Goal: Task Accomplishment & Management: Use online tool/utility

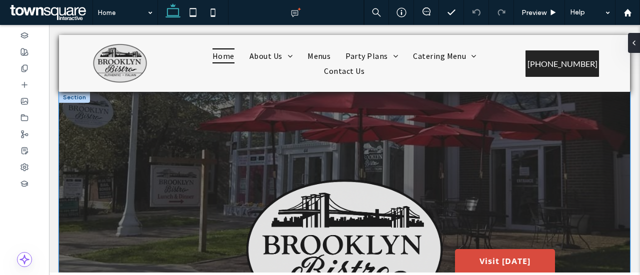
click at [132, 162] on div at bounding box center [344, 251] width 571 height 318
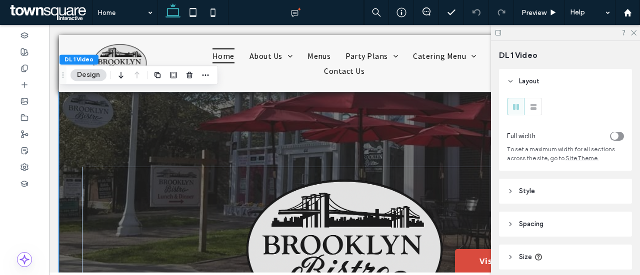
click at [128, 149] on div at bounding box center [344, 251] width 571 height 318
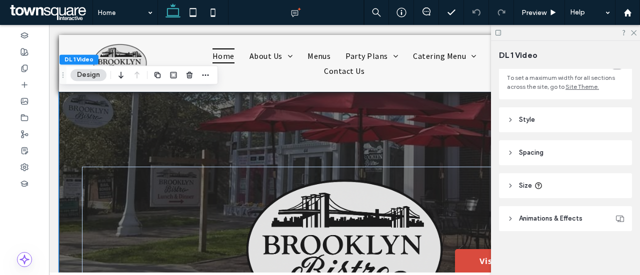
click at [531, 122] on header "Style" at bounding box center [565, 119] width 133 height 25
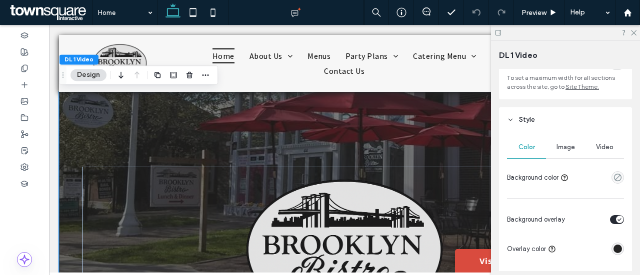
click at [560, 145] on span "Image" at bounding box center [565, 147] width 18 height 8
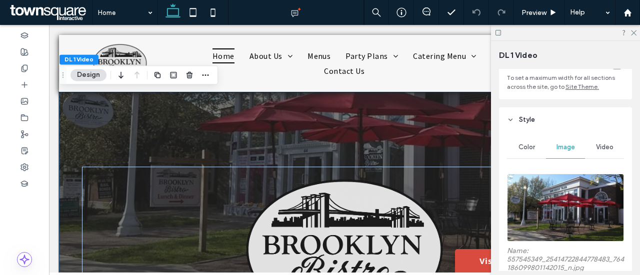
click at [564, 208] on img at bounding box center [565, 208] width 117 height 68
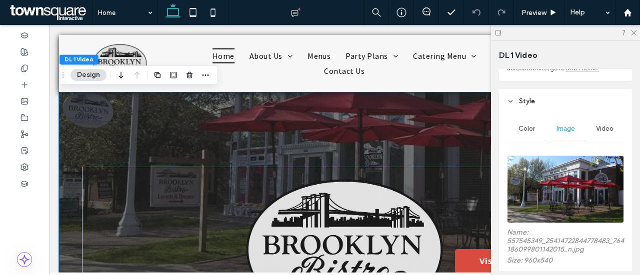
click at [554, 198] on img at bounding box center [565, 189] width 117 height 68
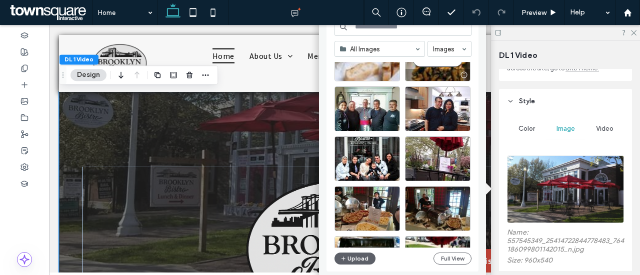
scroll to position [840, 0]
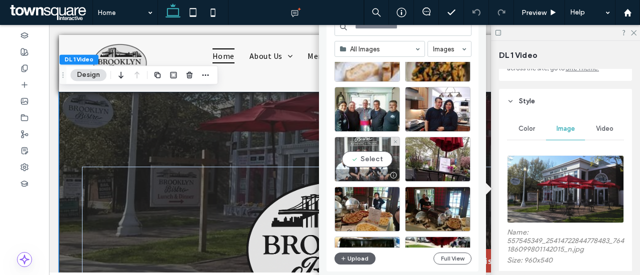
click at [366, 157] on div "Select" at bounding box center [366, 159] width 65 height 45
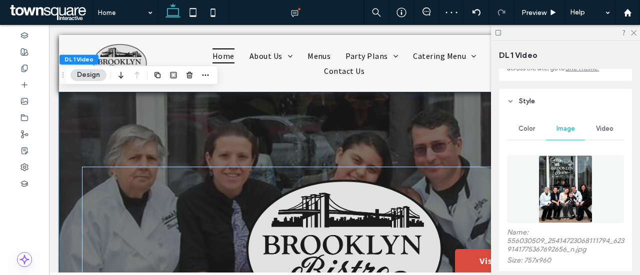
scroll to position [158, 0]
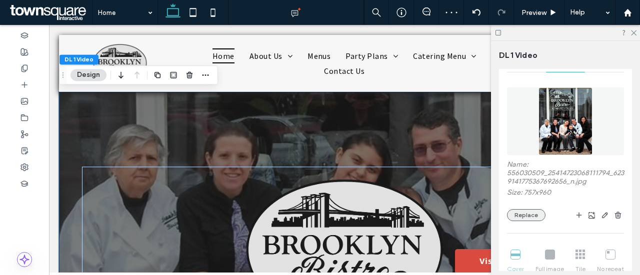
click at [529, 214] on button "Replace" at bounding box center [526, 215] width 38 height 12
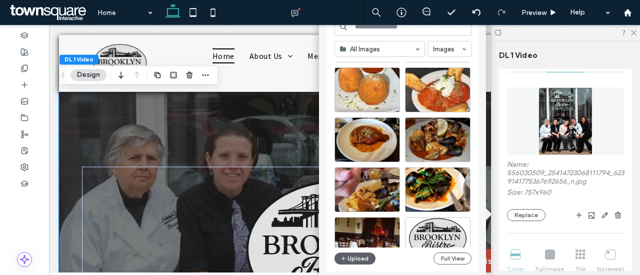
scroll to position [1257, 0]
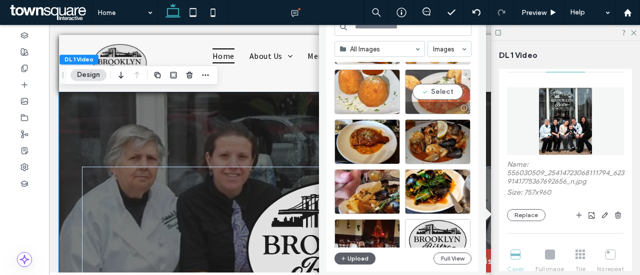
click at [444, 89] on div "Select" at bounding box center [437, 91] width 65 height 45
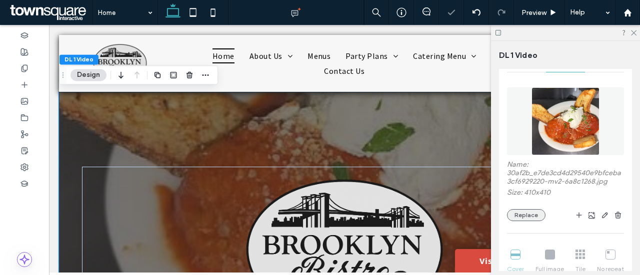
click at [521, 211] on button "Replace" at bounding box center [526, 215] width 38 height 12
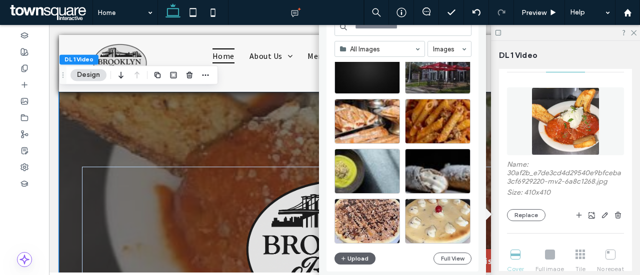
scroll to position [23, 0]
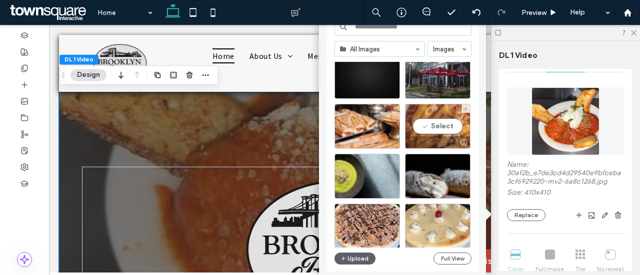
click at [434, 126] on div "Select" at bounding box center [437, 126] width 65 height 45
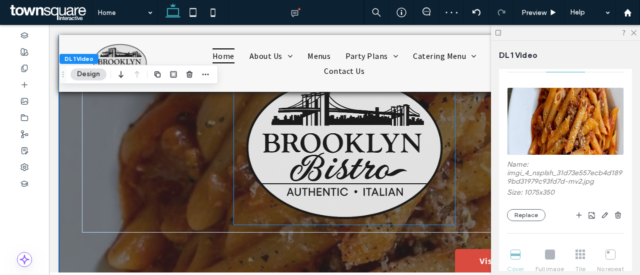
scroll to position [35, 0]
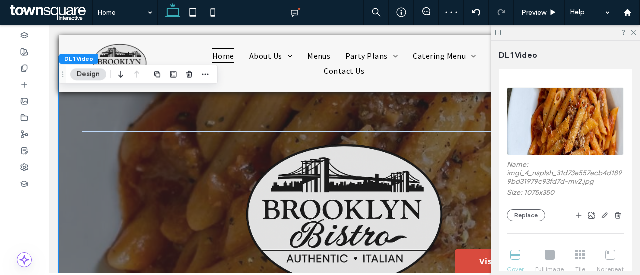
click at [633, 35] on div at bounding box center [565, 32] width 149 height 15
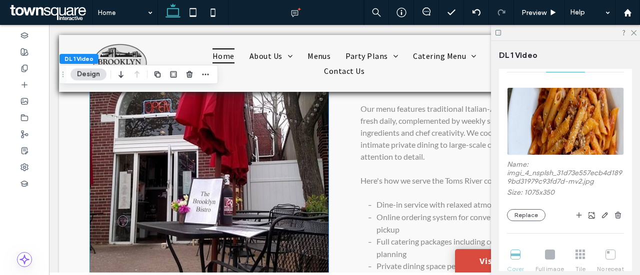
scroll to position [1498, 0]
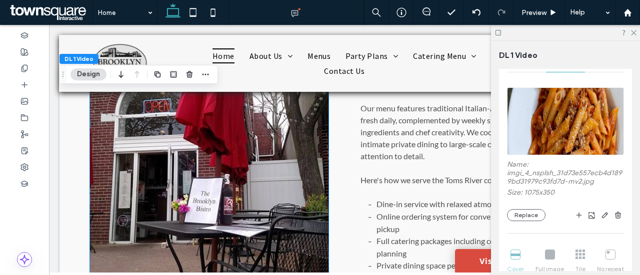
click at [211, 165] on img at bounding box center [209, 157] width 239 height 318
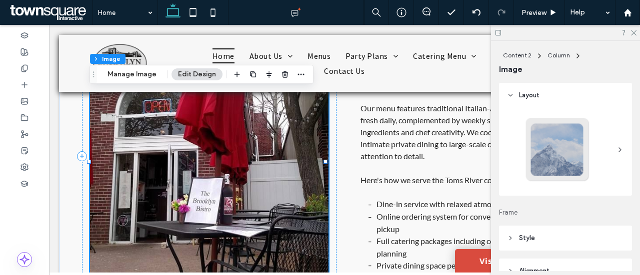
click at [137, 81] on div "Content 2 Column Image Manage Image Edit Design" at bounding box center [201, 74] width 224 height 19
click at [135, 74] on button "Manage Image" at bounding box center [132, 74] width 62 height 12
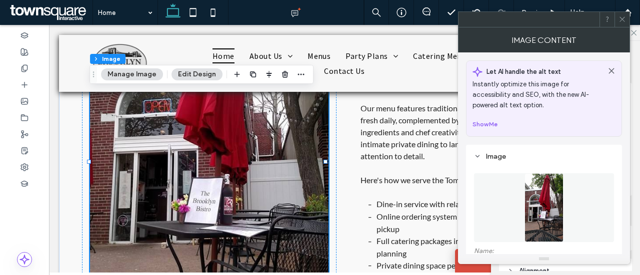
scroll to position [79, 0]
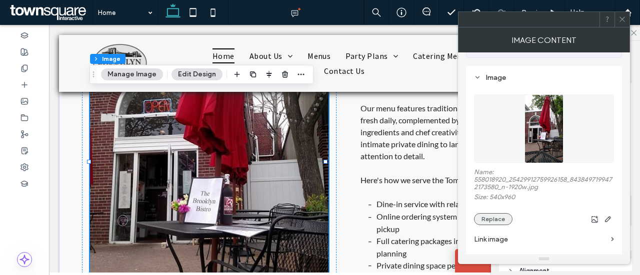
click at [490, 217] on button "Replace" at bounding box center [493, 219] width 38 height 12
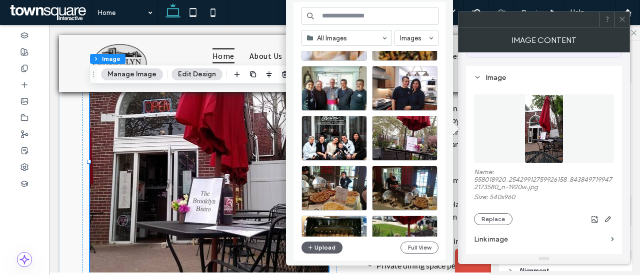
scroll to position [850, 0]
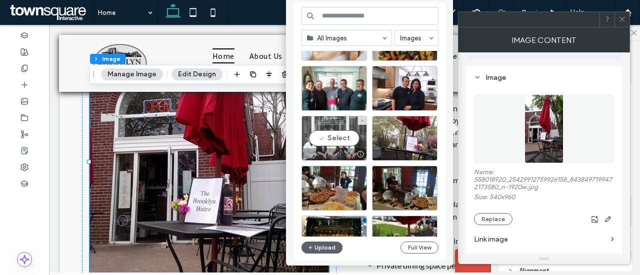
click at [336, 134] on div "Select" at bounding box center [333, 138] width 65 height 45
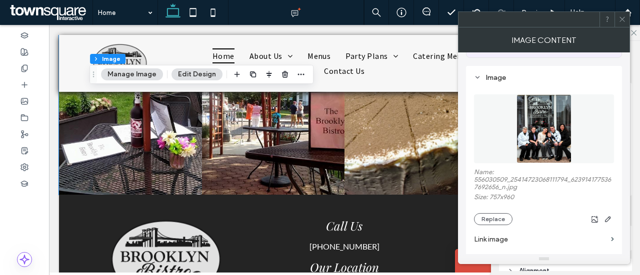
scroll to position [2035, 0]
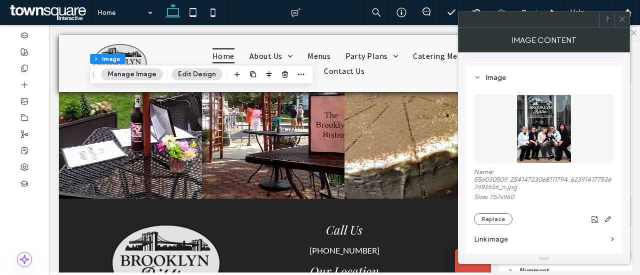
click at [624, 18] on icon at bounding box center [621, 18] width 7 height 7
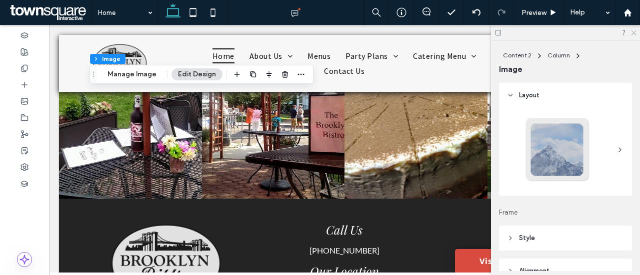
click at [635, 34] on icon at bounding box center [633, 32] width 6 height 6
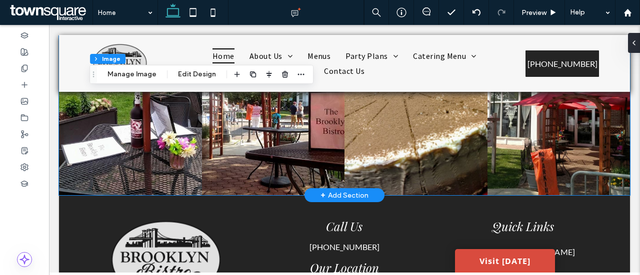
scroll to position [2044, 0]
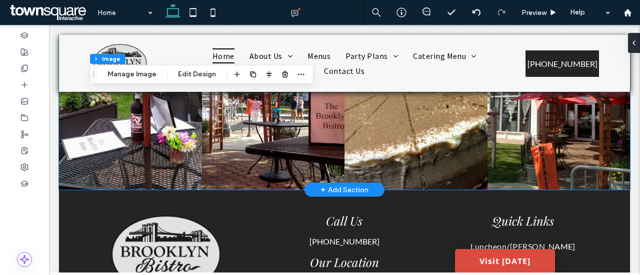
click at [510, 138] on link at bounding box center [558, 109] width 143 height 159
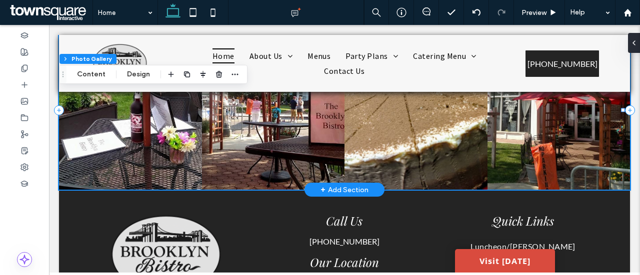
click at [509, 138] on link at bounding box center [558, 109] width 143 height 159
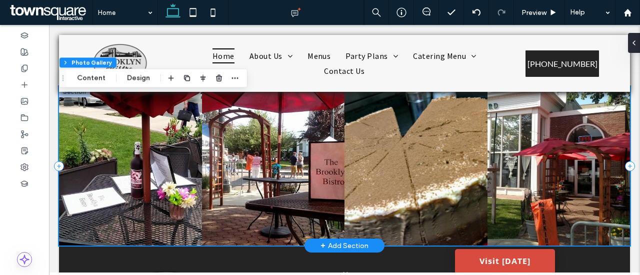
scroll to position [1987, 0]
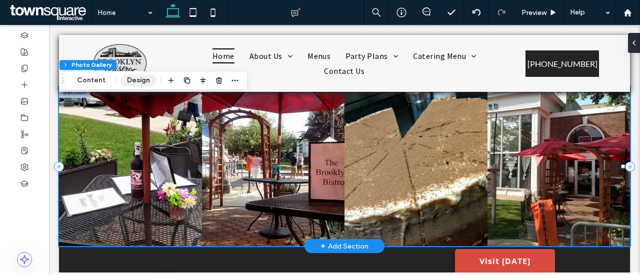
click at [129, 78] on button "Design" at bounding box center [138, 80] width 36 height 12
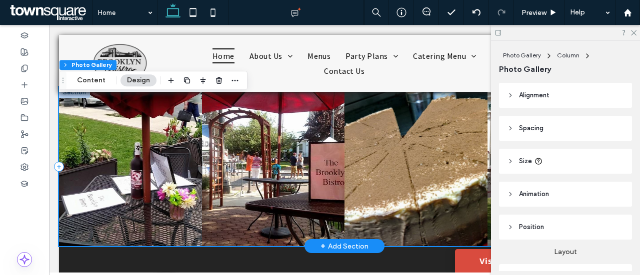
click at [542, 90] on span "Alignment" at bounding box center [534, 95] width 30 height 10
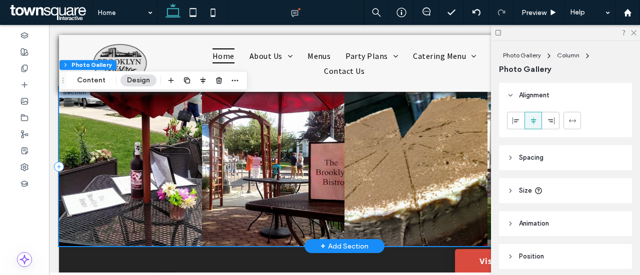
click at [528, 156] on span "Spacing" at bounding box center [531, 158] width 24 height 10
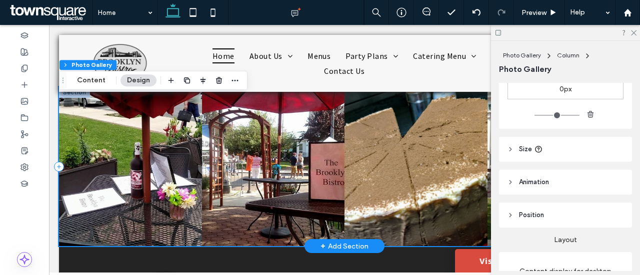
scroll to position [206, 0]
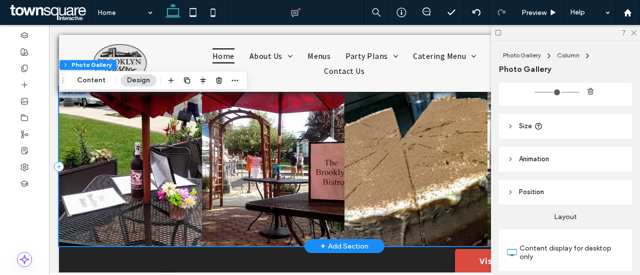
click at [538, 125] on use at bounding box center [538, 126] width 6 height 6
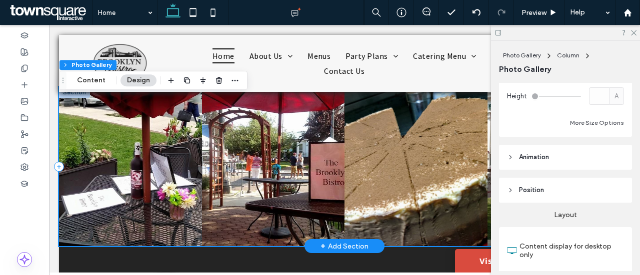
scroll to position [295, 0]
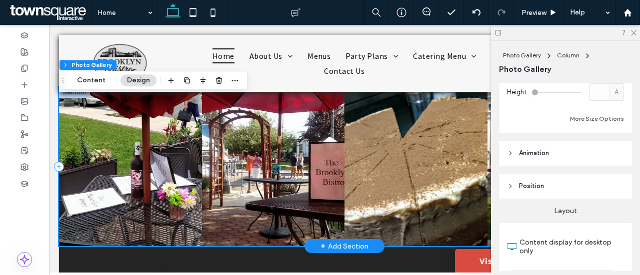
click at [548, 156] on span "Animation" at bounding box center [534, 153] width 30 height 10
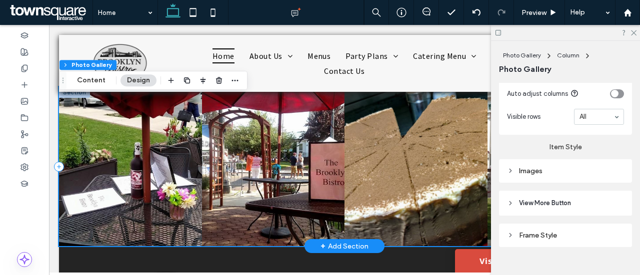
scroll to position [767, 0]
click at [541, 165] on div "Images" at bounding box center [565, 171] width 117 height 13
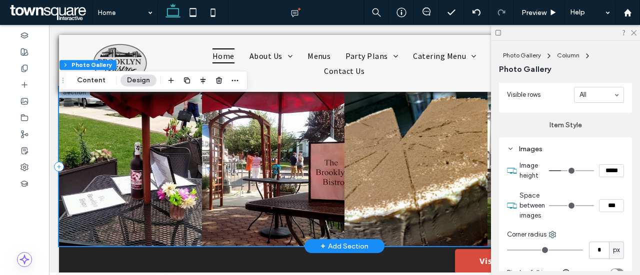
scroll to position [790, 0]
click at [89, 77] on button "Content" at bounding box center [90, 80] width 41 height 12
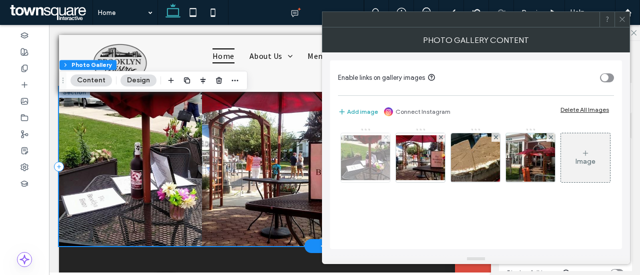
click at [384, 135] on icon at bounding box center [386, 137] width 4 height 4
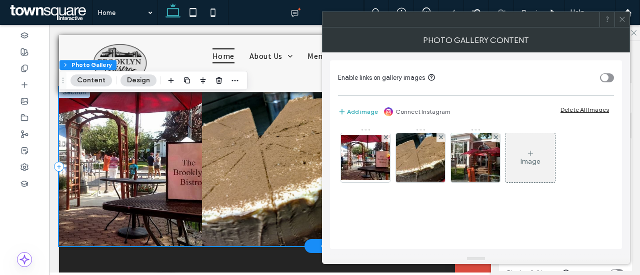
click at [384, 135] on icon at bounding box center [386, 137] width 4 height 4
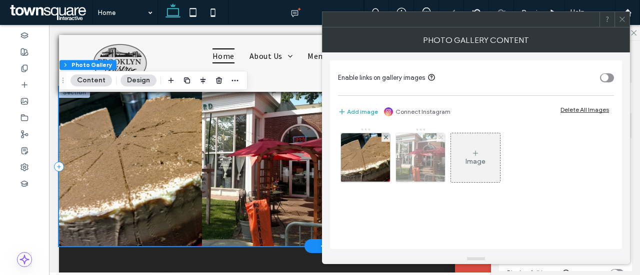
click at [439, 136] on use at bounding box center [440, 137] width 4 height 4
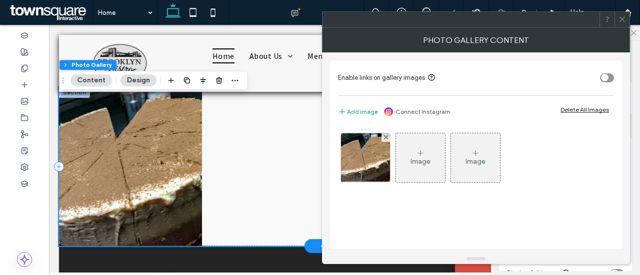
click at [419, 155] on icon at bounding box center [420, 153] width 8 height 8
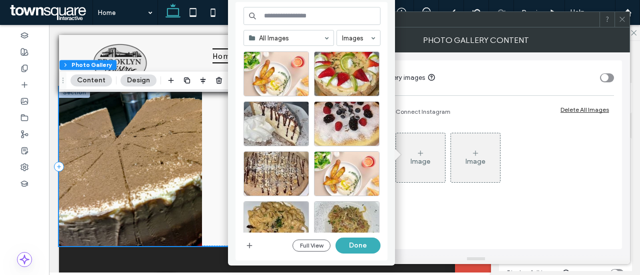
scroll to position [264, 0]
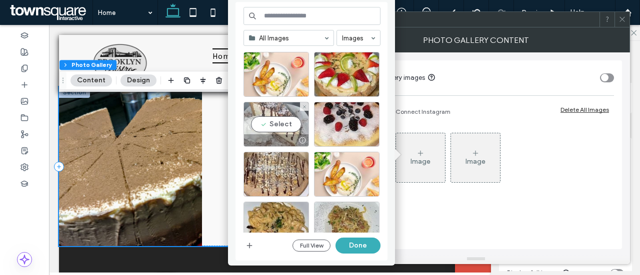
click at [273, 125] on div "Select" at bounding box center [275, 124] width 65 height 45
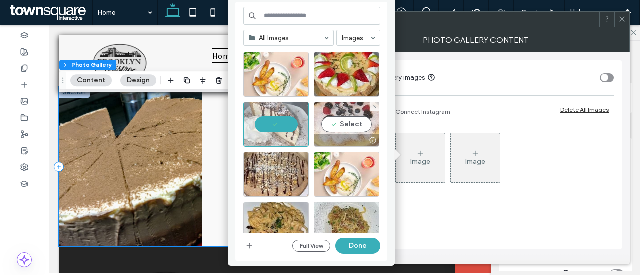
click at [340, 134] on div at bounding box center [346, 140] width 64 height 12
click at [345, 119] on div at bounding box center [346, 124] width 65 height 45
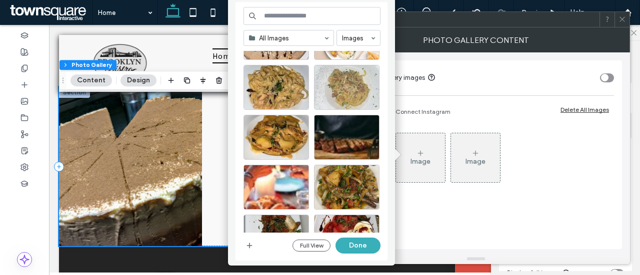
scroll to position [430, 0]
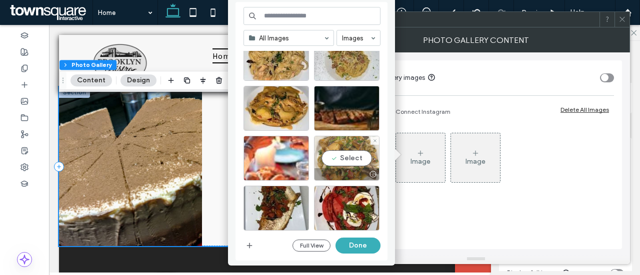
click at [360, 160] on div "Select" at bounding box center [346, 158] width 65 height 45
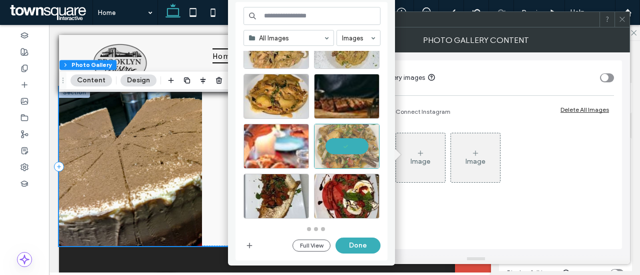
scroll to position [442, 0]
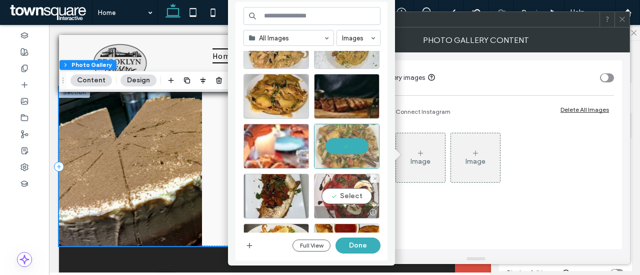
click at [344, 192] on div "Select" at bounding box center [346, 196] width 65 height 45
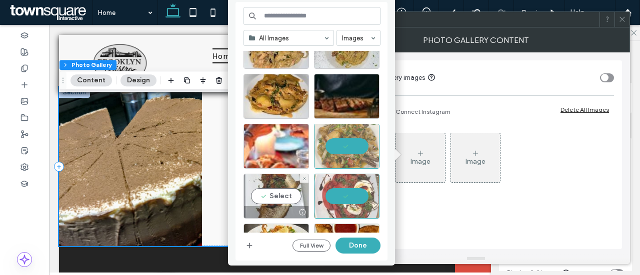
click at [280, 194] on div "Select" at bounding box center [275, 196] width 65 height 45
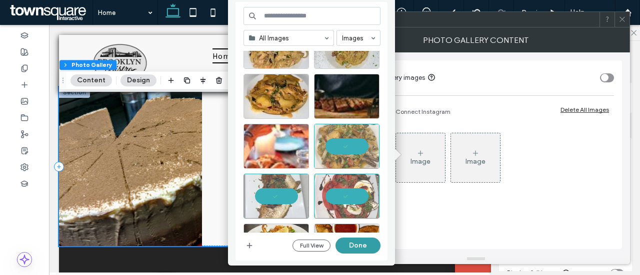
click at [347, 241] on button "Done" at bounding box center [357, 246] width 45 height 16
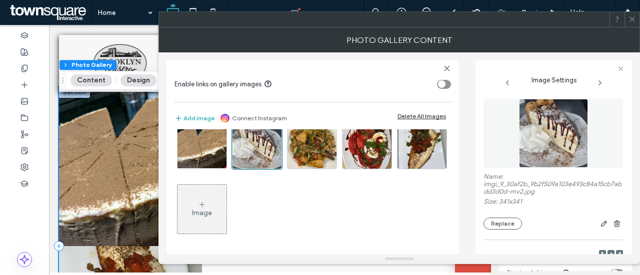
scroll to position [2, 0]
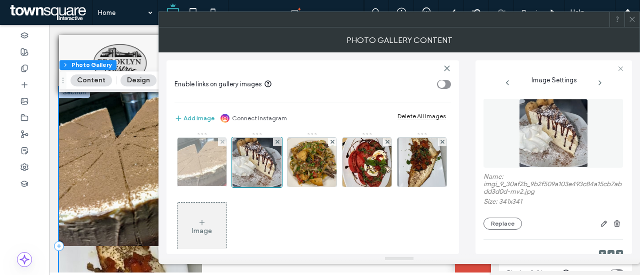
click at [224, 140] on icon at bounding box center [222, 142] width 4 height 4
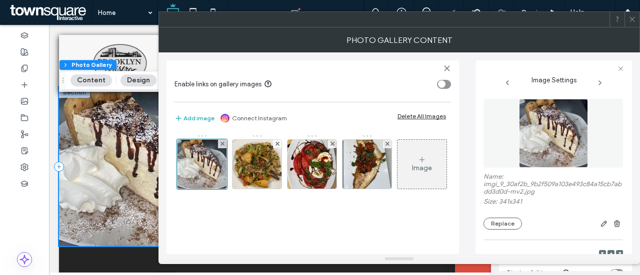
click at [633, 24] on span at bounding box center [631, 19] width 7 height 15
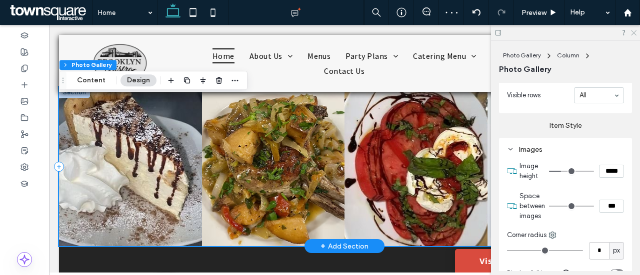
click at [632, 32] on icon at bounding box center [633, 32] width 6 height 6
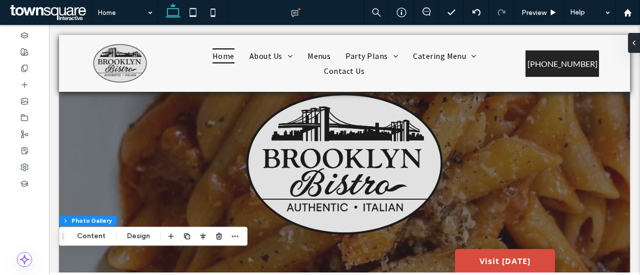
scroll to position [0, 0]
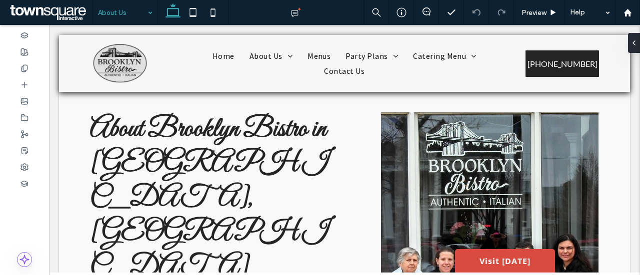
click at [124, 17] on input at bounding box center [122, 12] width 49 height 25
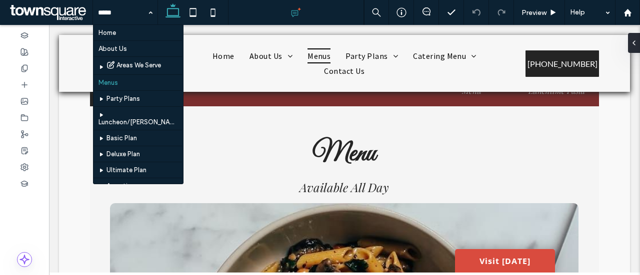
scroll to position [48, 0]
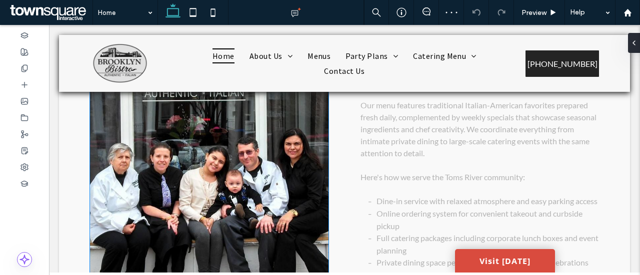
scroll to position [1507, 0]
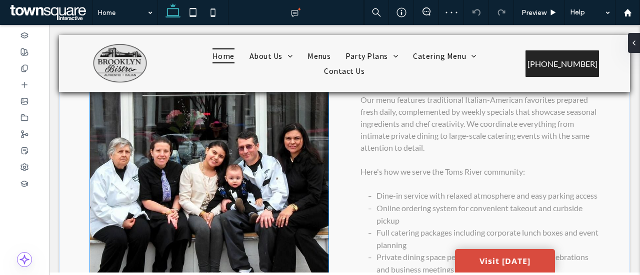
click at [198, 154] on img at bounding box center [209, 148] width 239 height 318
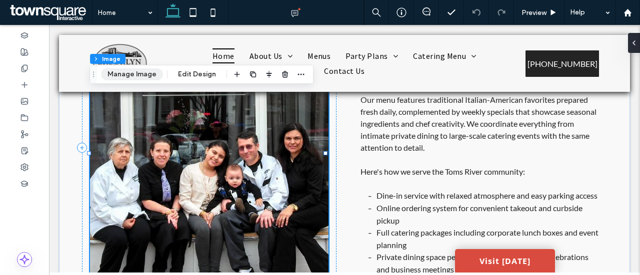
click at [132, 73] on button "Manage Image" at bounding box center [132, 74] width 62 height 12
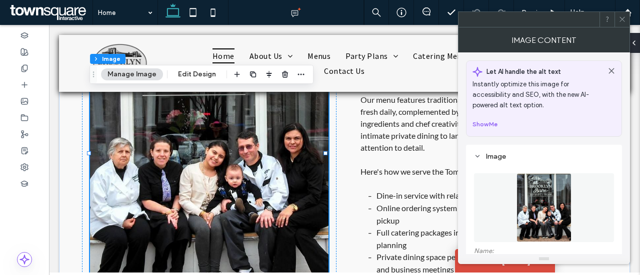
scroll to position [107, 0]
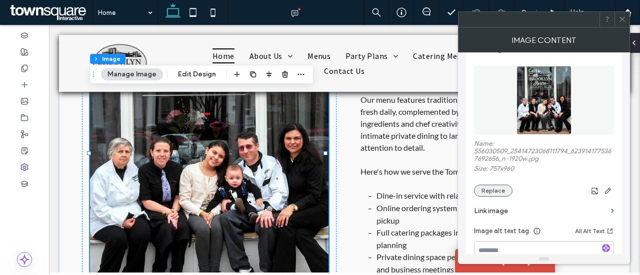
click at [494, 189] on button "Replace" at bounding box center [493, 191] width 38 height 12
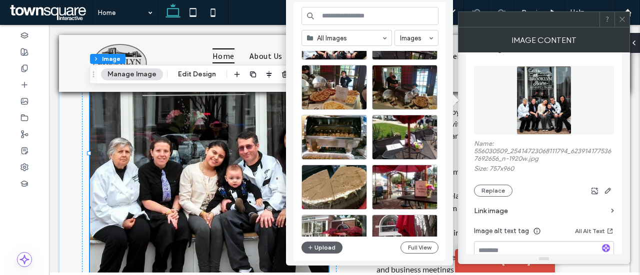
scroll to position [950, 0]
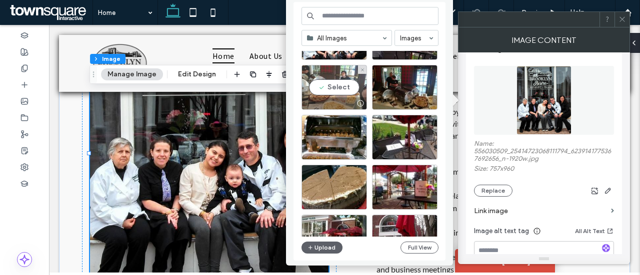
click at [334, 80] on div "Select" at bounding box center [333, 87] width 65 height 45
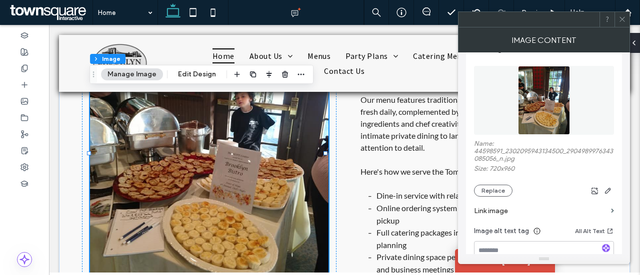
click at [625, 17] on icon at bounding box center [621, 18] width 7 height 7
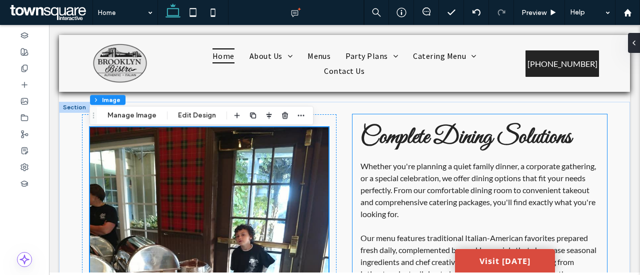
scroll to position [1399, 0]
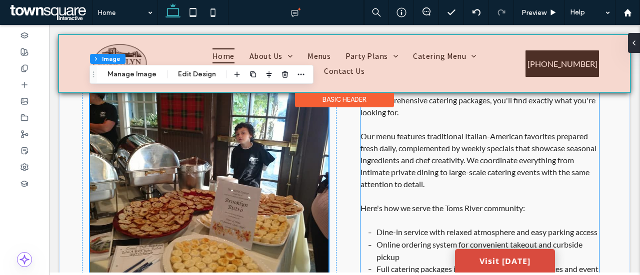
scroll to position [1472, 0]
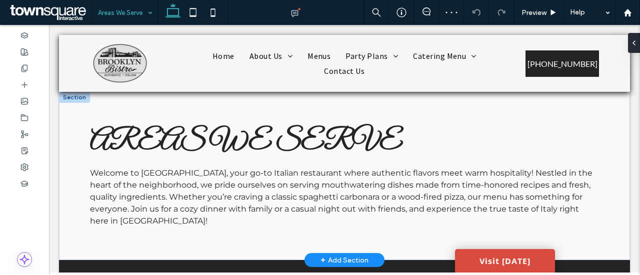
click at [205, 135] on span "Areas We Serve" at bounding box center [246, 142] width 312 height 34
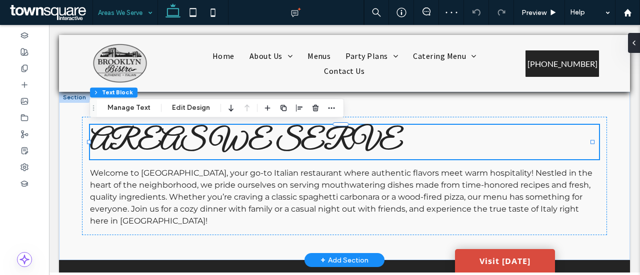
click at [205, 134] on span "Areas We Serve" at bounding box center [246, 142] width 312 height 34
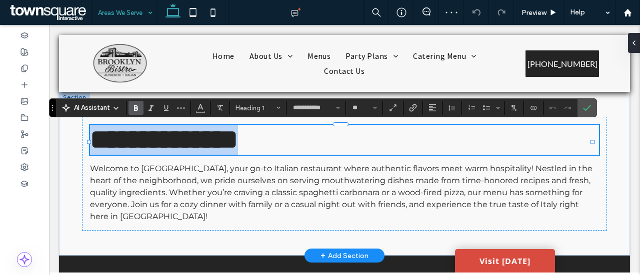
click at [208, 135] on span "**********" at bounding box center [164, 139] width 148 height 27
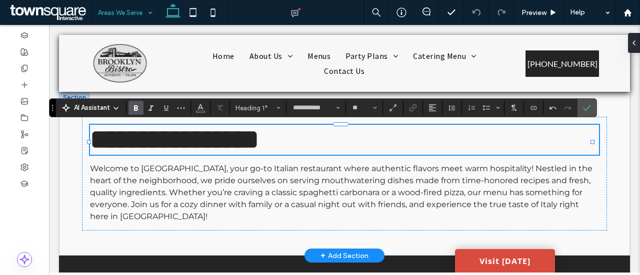
click at [259, 145] on span "**********" at bounding box center [174, 139] width 169 height 27
click at [175, 144] on span "**********" at bounding box center [185, 139] width 190 height 27
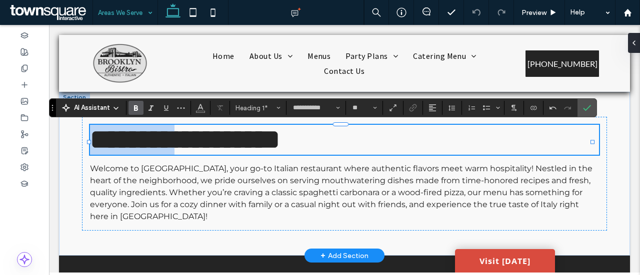
click at [175, 144] on span "**********" at bounding box center [185, 139] width 190 height 27
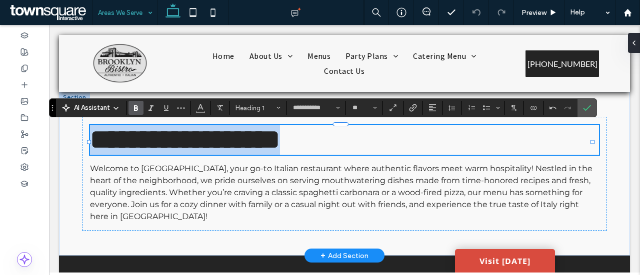
click at [175, 144] on span "**********" at bounding box center [185, 139] width 190 height 27
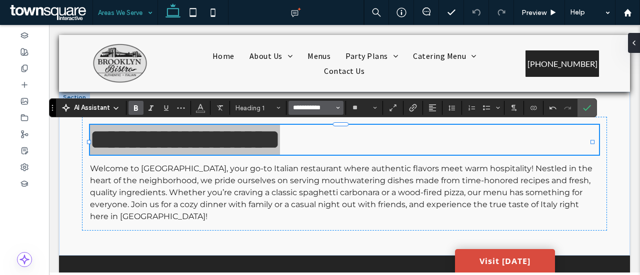
click at [319, 110] on input "**********" at bounding box center [313, 108] width 42 height 8
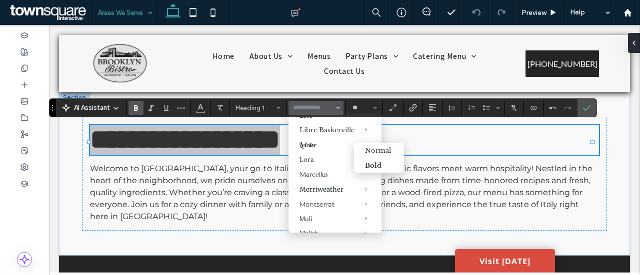
scroll to position [479, 0]
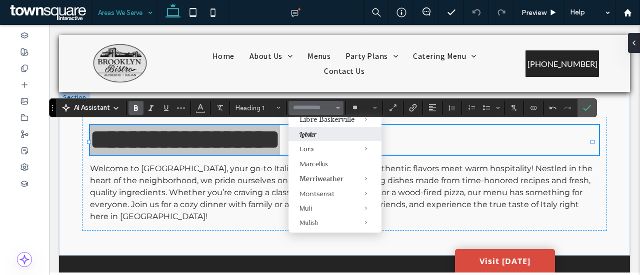
click at [322, 141] on label "Lobster" at bounding box center [334, 134] width 93 height 14
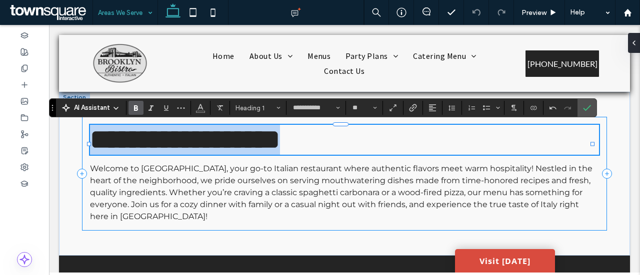
type input "*******"
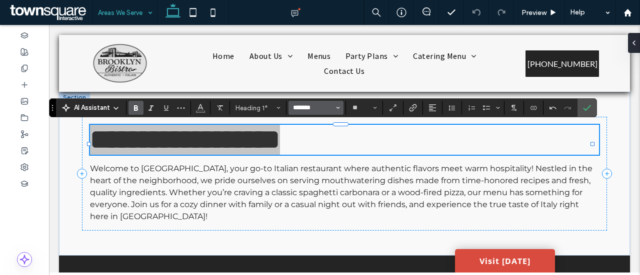
click at [318, 109] on input "*******" at bounding box center [313, 108] width 42 height 8
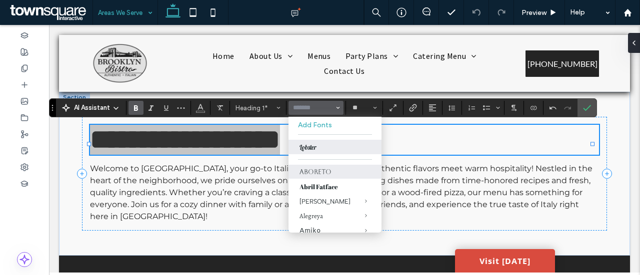
drag, startPoint x: 325, startPoint y: 173, endPoint x: 276, endPoint y: 148, distance: 55.4
click at [325, 173] on label "Aboreto" at bounding box center [334, 172] width 93 height 14
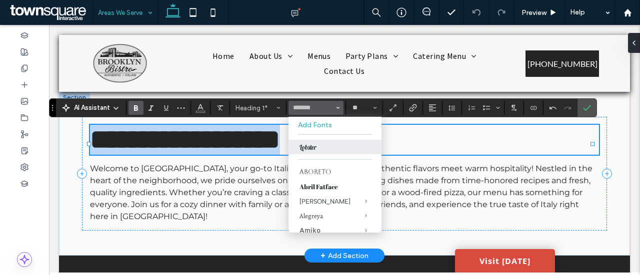
type input "*******"
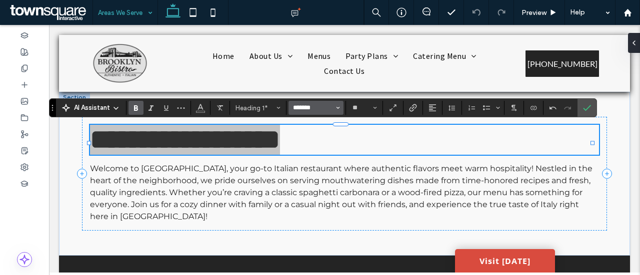
click at [318, 104] on input "*******" at bounding box center [313, 108] width 42 height 8
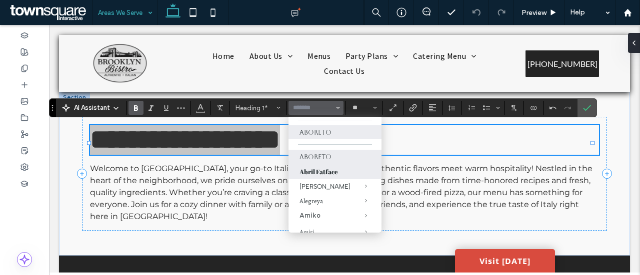
scroll to position [15, 0]
click at [140, 107] on label "Bold" at bounding box center [135, 108] width 15 height 14
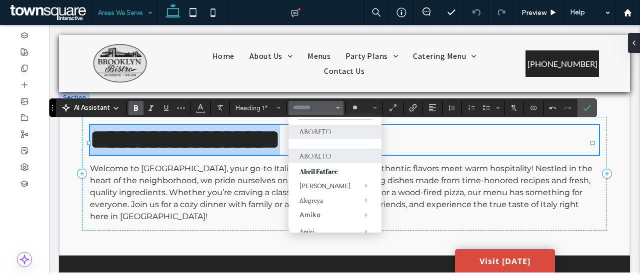
type input "*******"
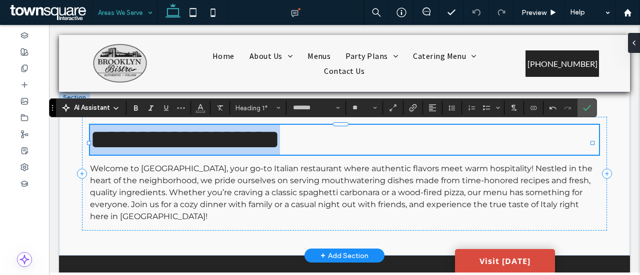
click at [196, 151] on span "**********" at bounding box center [185, 139] width 190 height 27
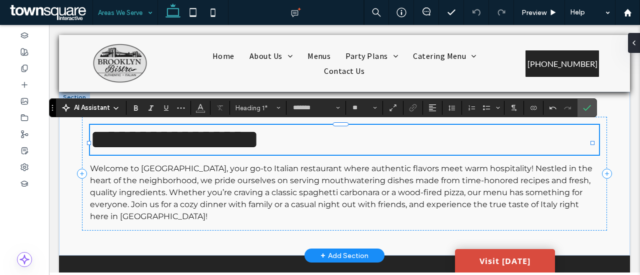
click at [246, 149] on span "**********" at bounding box center [174, 139] width 169 height 27
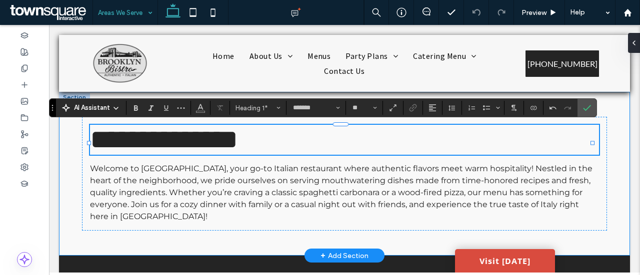
click at [73, 197] on div "**********" at bounding box center [344, 174] width 571 height 164
